Goal: Task Accomplishment & Management: Use online tool/utility

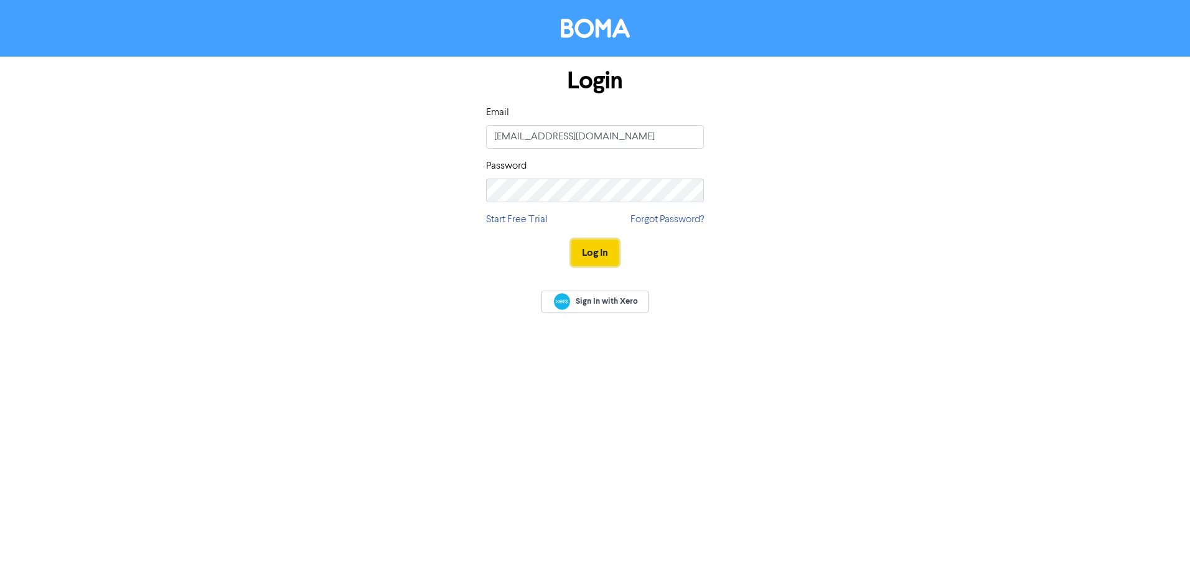
click at [604, 245] on button "Log In" at bounding box center [594, 253] width 47 height 26
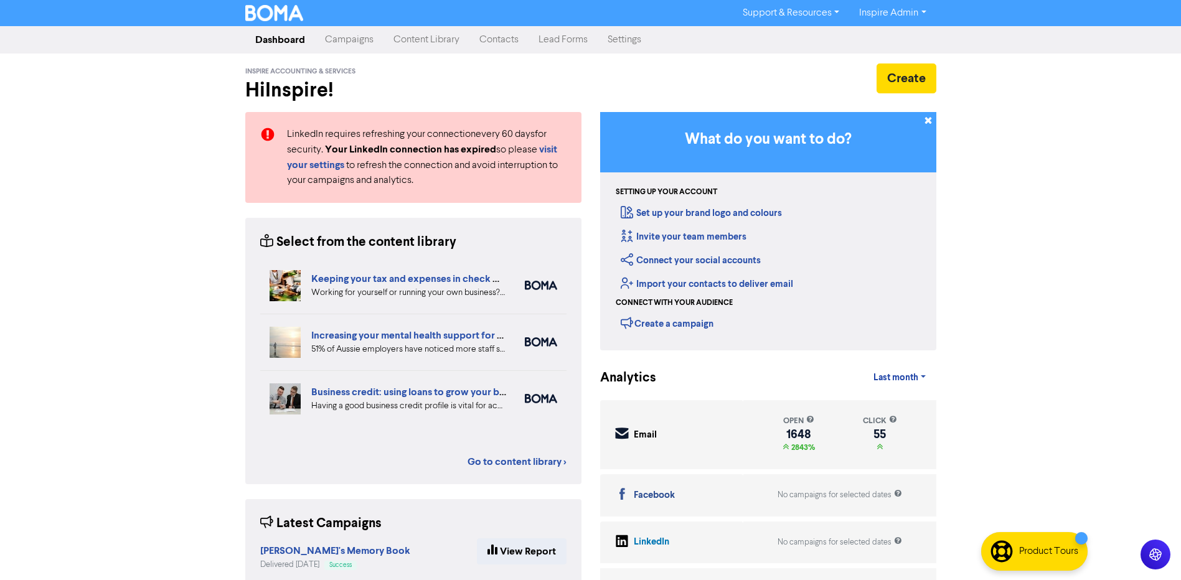
click at [338, 35] on link "Campaigns" at bounding box center [349, 39] width 68 height 25
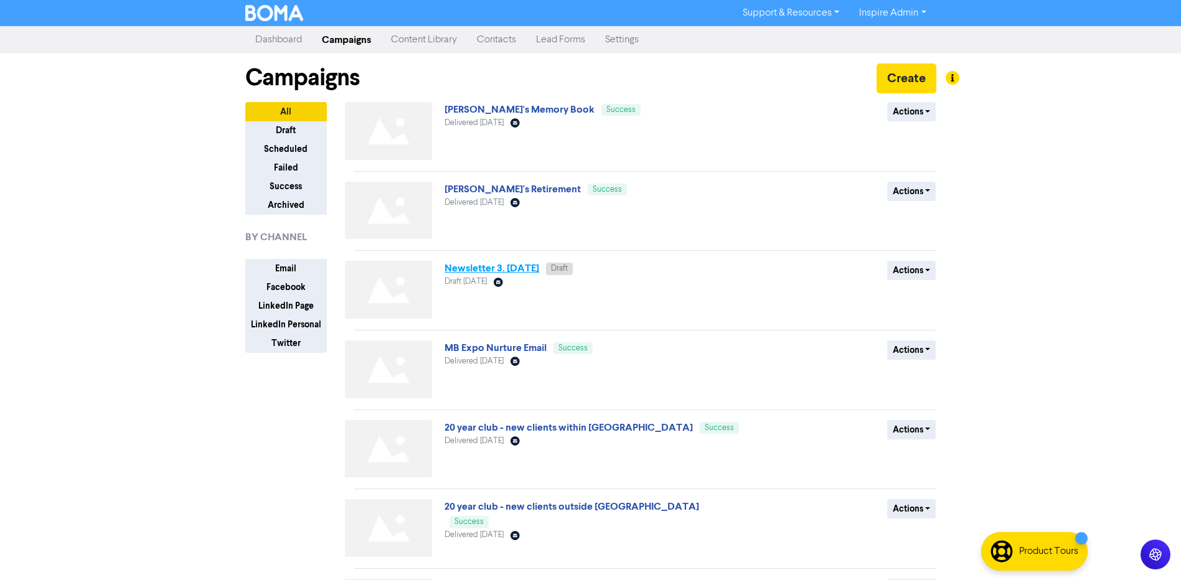
click at [507, 271] on link "Newsletter 3. [DATE]" at bounding box center [491, 268] width 95 height 12
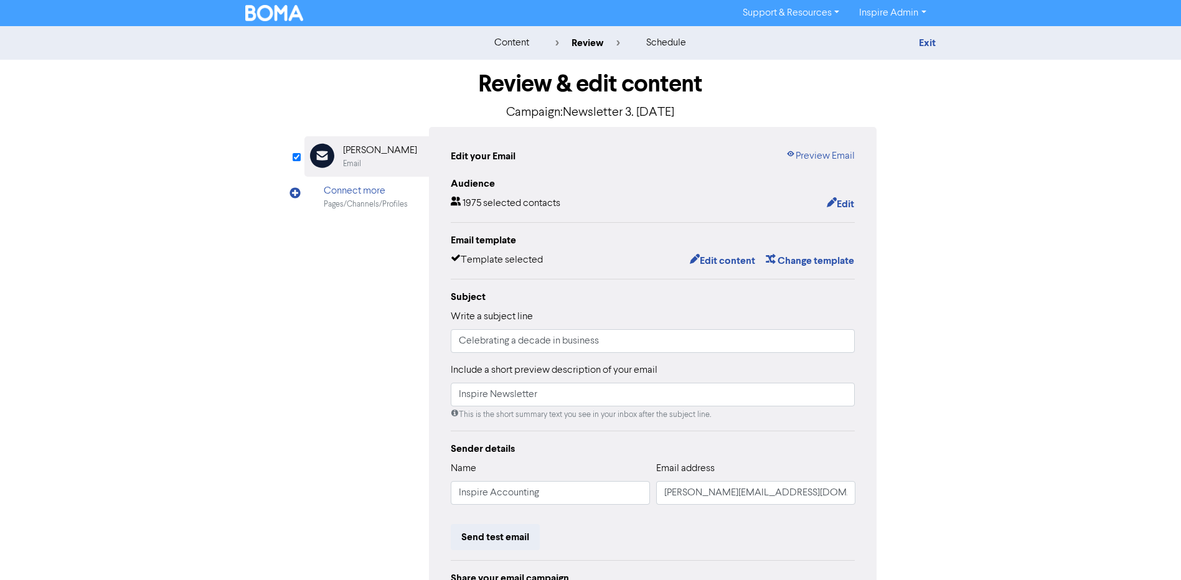
scroll to position [133, 0]
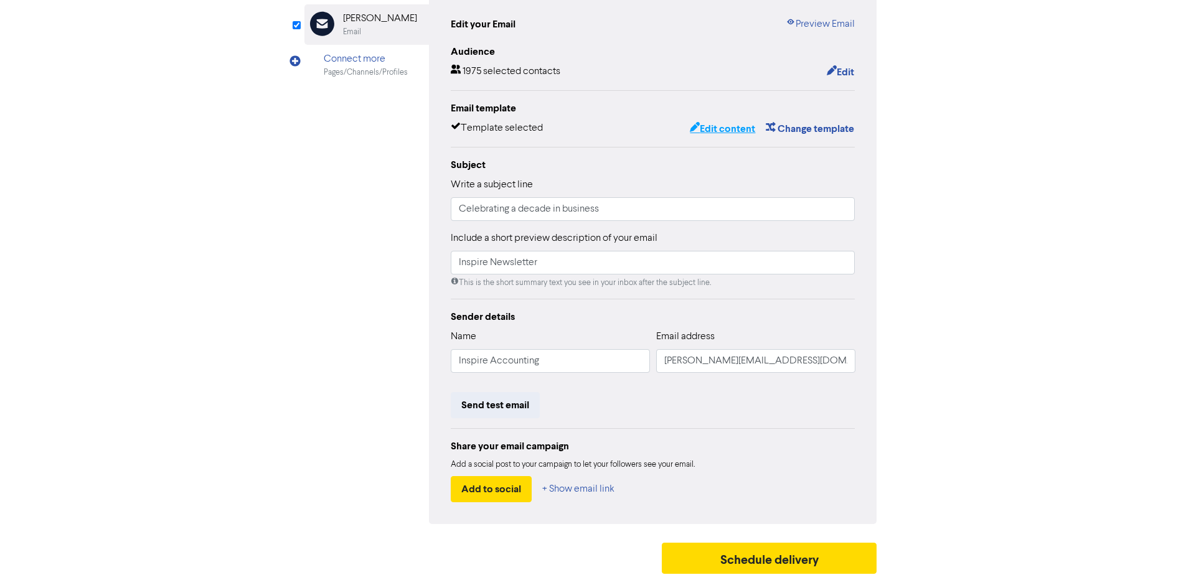
click at [706, 130] on button "Edit content" at bounding box center [722, 129] width 67 height 16
